Goal: Go to known website

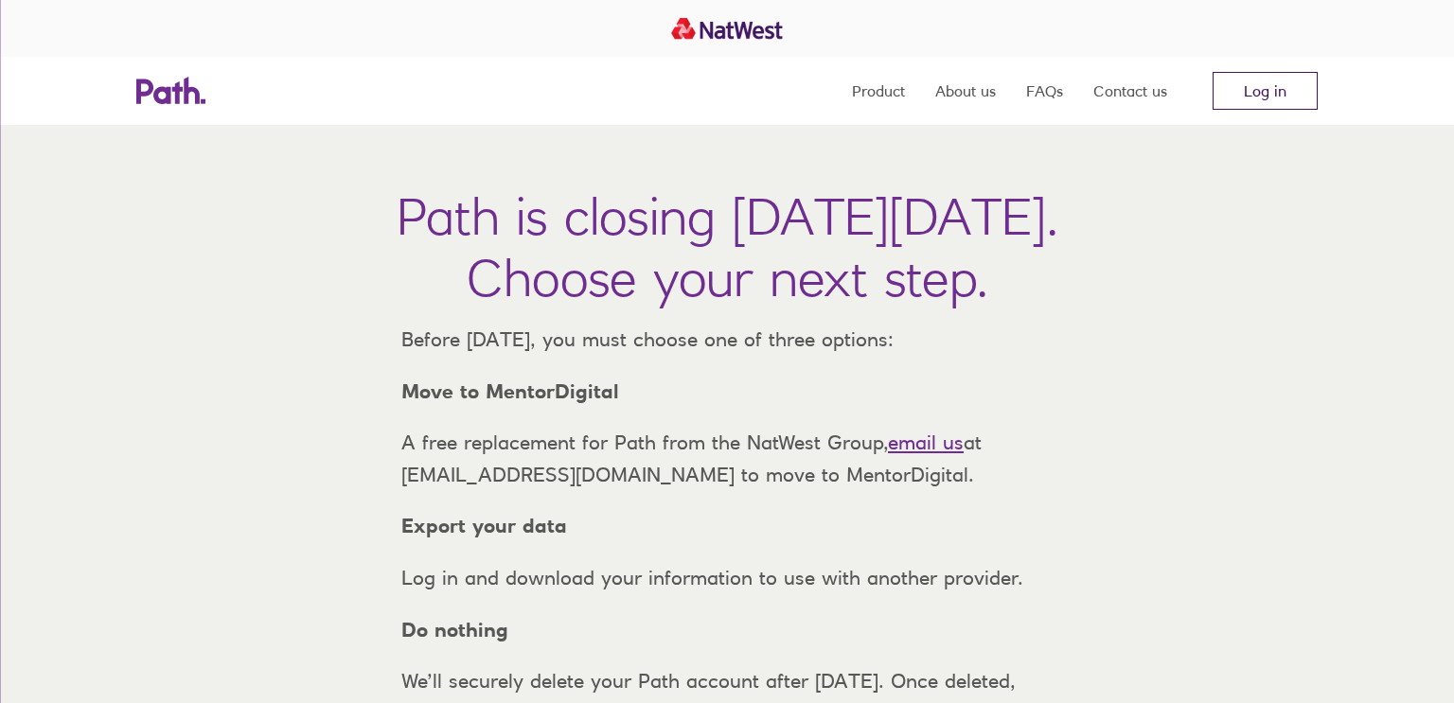
click at [1278, 97] on link "Log in" at bounding box center [1265, 91] width 105 height 38
